Goal: Transaction & Acquisition: Purchase product/service

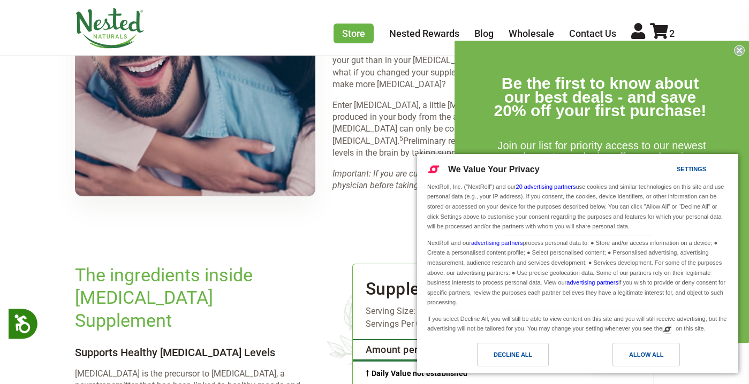
scroll to position [1537, 0]
